Goal: Information Seeking & Learning: Learn about a topic

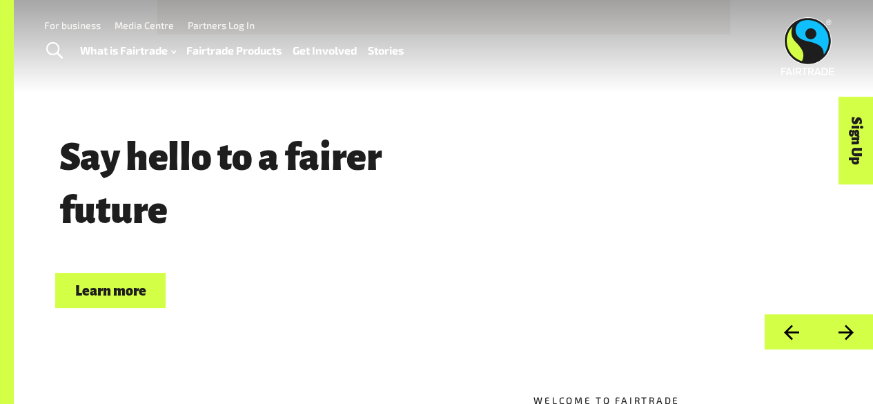
click at [391, 50] on link "Stories" at bounding box center [386, 50] width 36 height 19
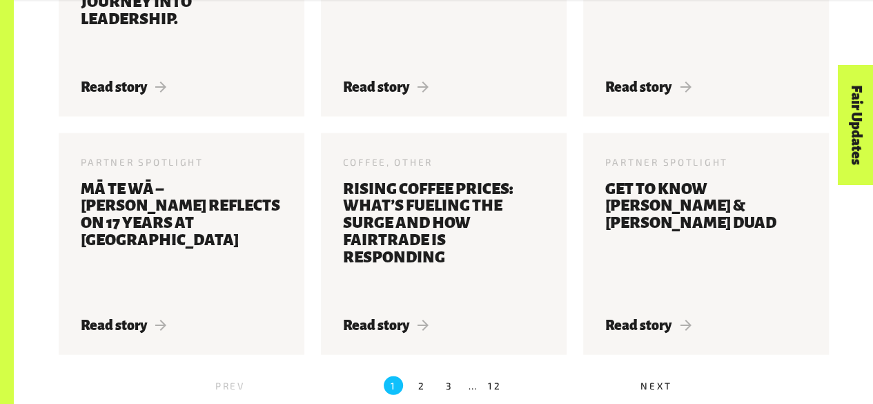
scroll to position [1430, 0]
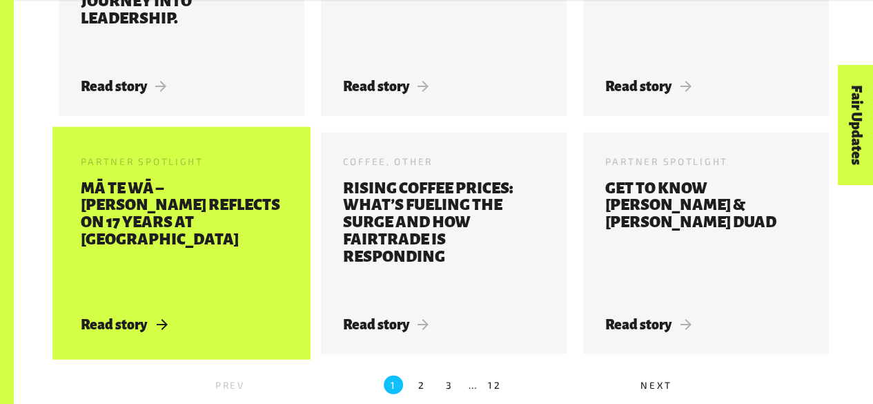
click at [135, 227] on h3 "Mā Te Wā – [PERSON_NAME] reflects on 17 years at [GEOGRAPHIC_DATA]" at bounding box center [181, 239] width 201 height 119
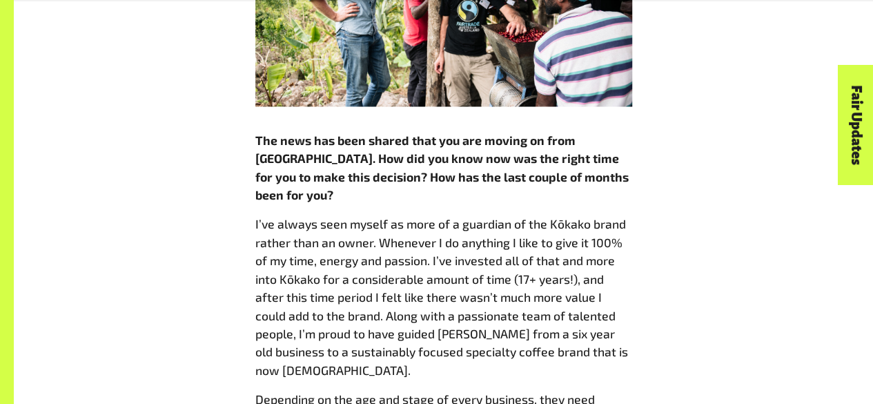
scroll to position [1223, 0]
